Goal: Check status: Check status

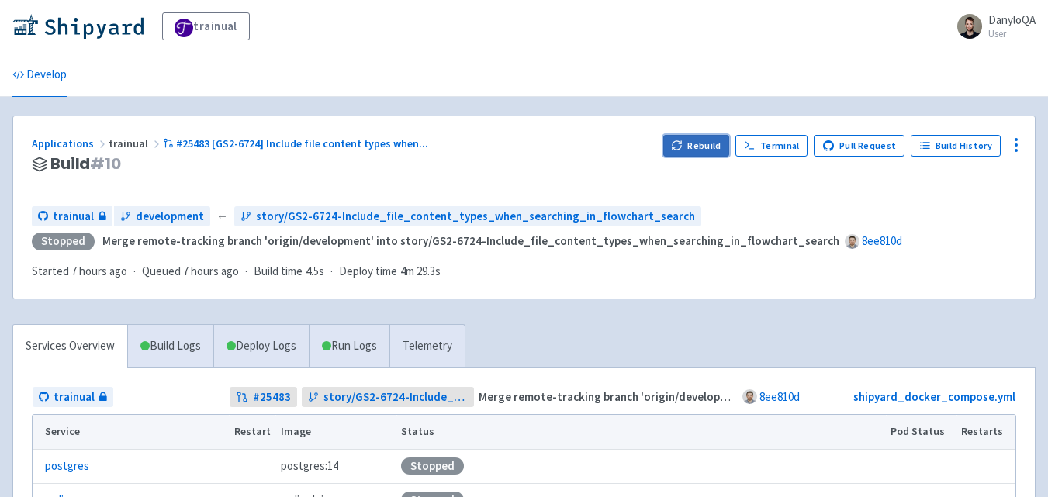
click at [701, 144] on button "Rebuild" at bounding box center [696, 146] width 67 height 22
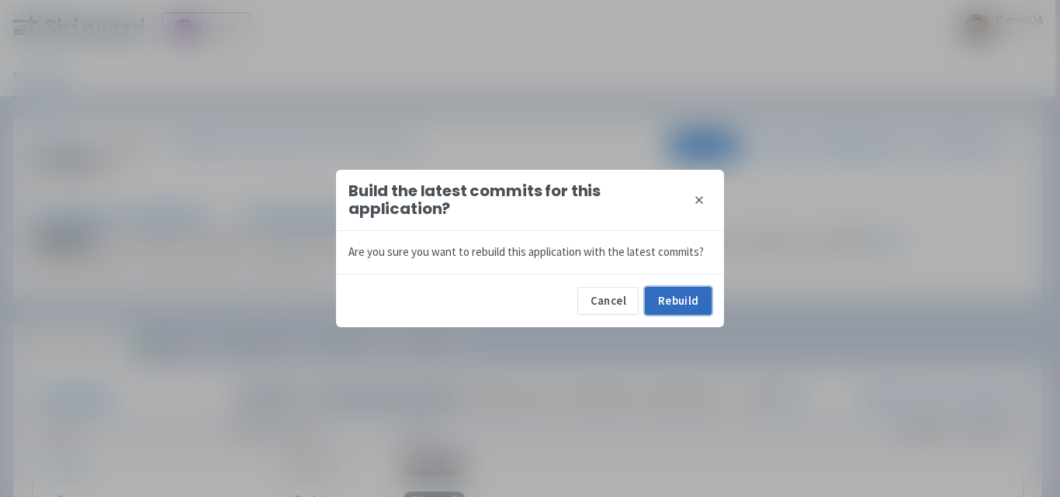
click at [686, 306] on button "Rebuild" at bounding box center [678, 301] width 67 height 28
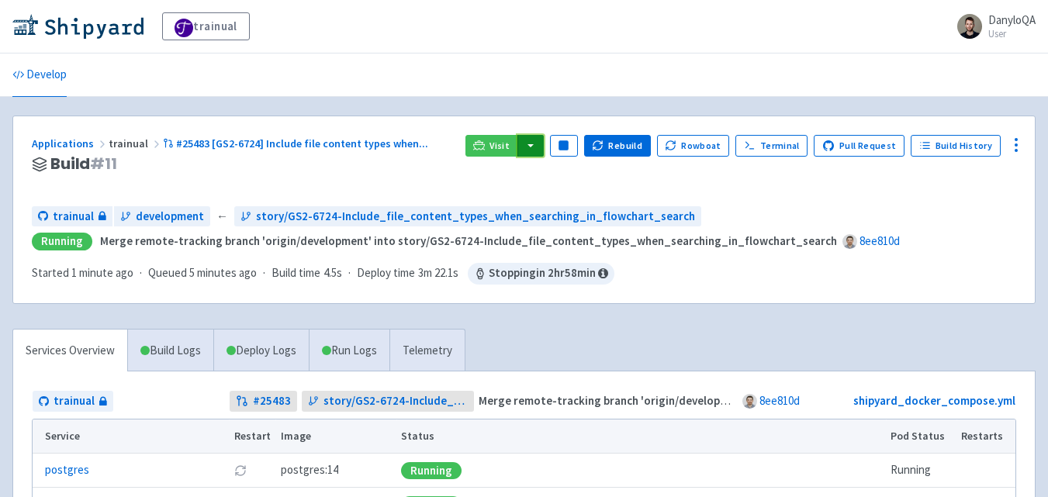
click at [540, 140] on button "button" at bounding box center [530, 146] width 26 height 22
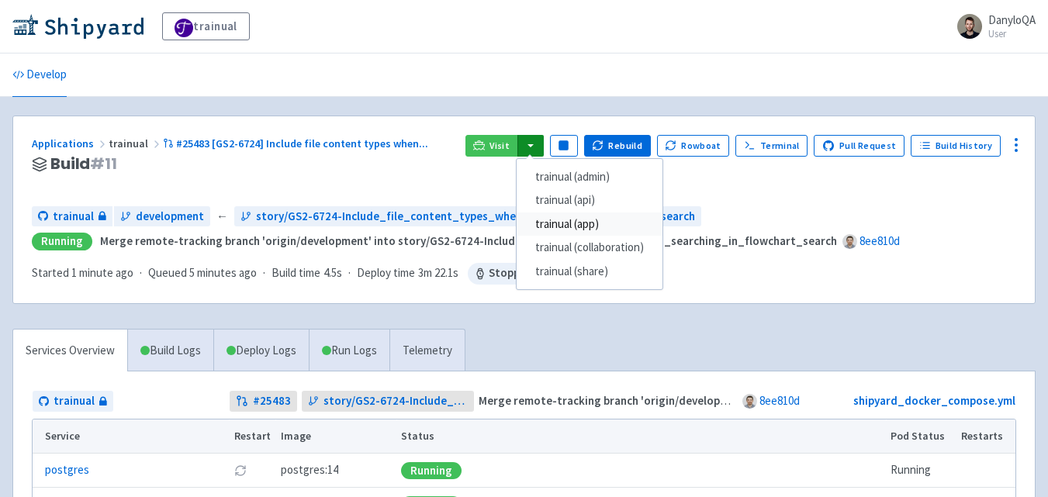
click at [589, 223] on link "trainual (app)" at bounding box center [590, 225] width 146 height 24
